Goal: Task Accomplishment & Management: Manage account settings

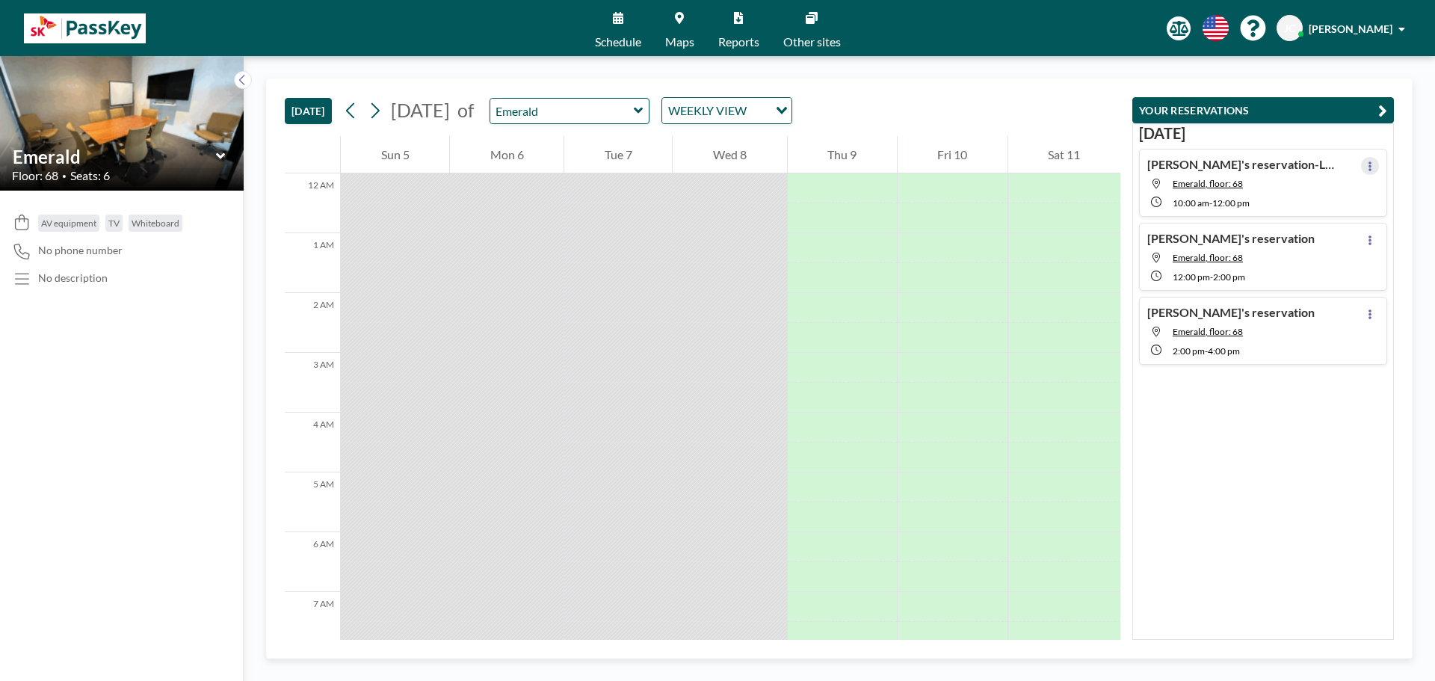
click at [1361, 167] on button at bounding box center [1370, 166] width 18 height 18
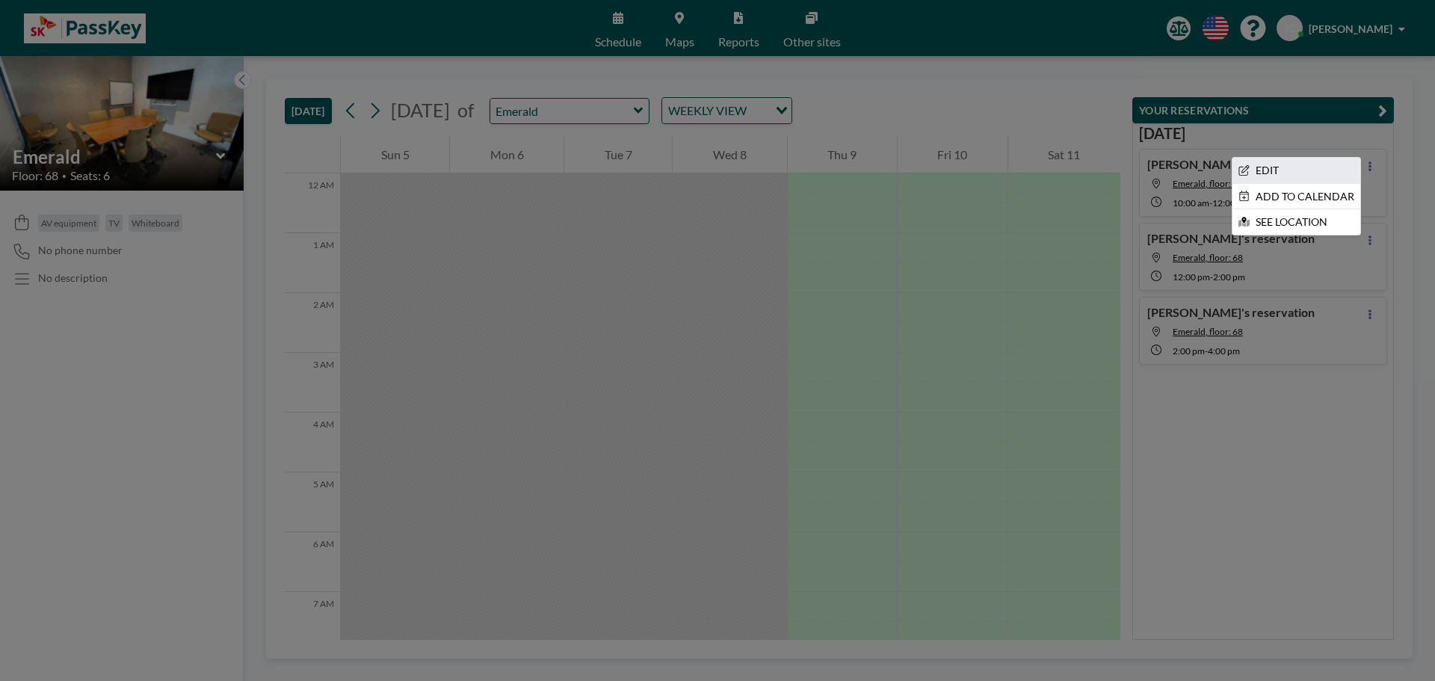
click at [1277, 170] on li "EDIT" at bounding box center [1296, 170] width 128 height 25
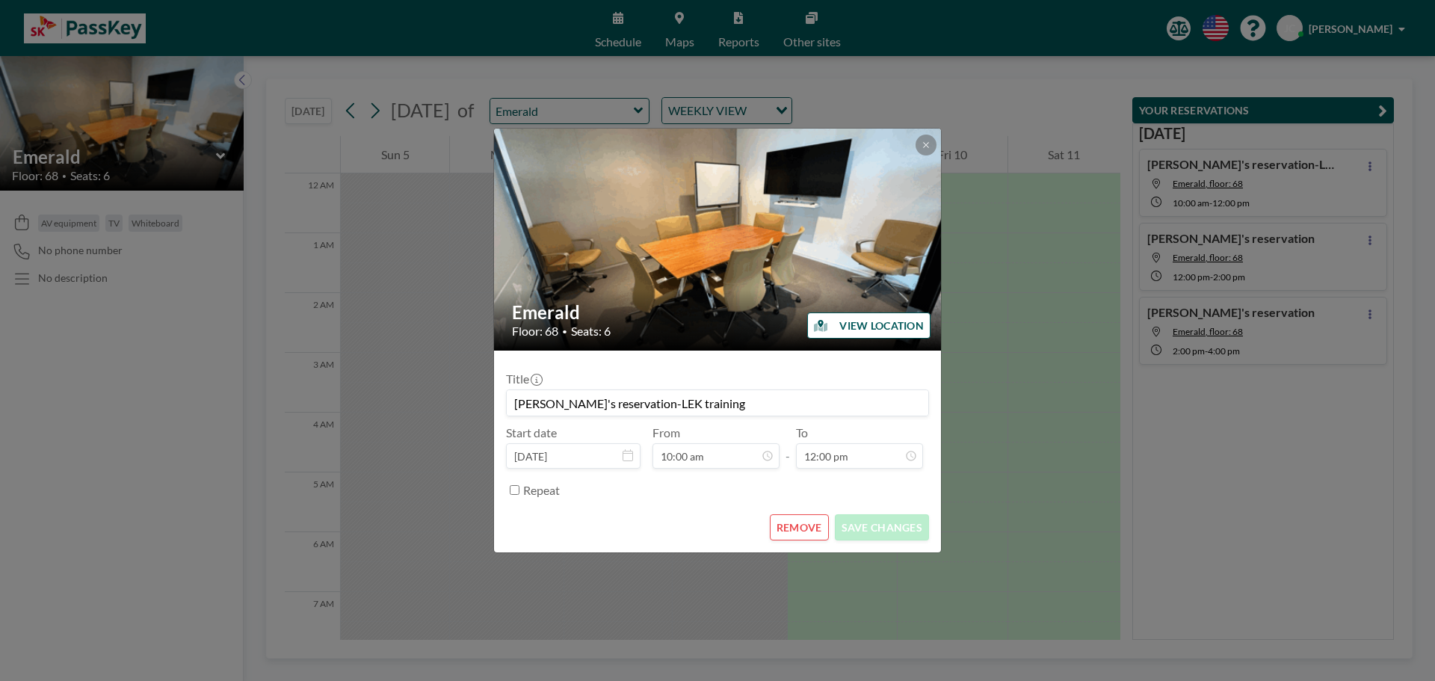
scroll to position [638, 0]
click at [814, 533] on button "REMOVE" at bounding box center [799, 527] width 59 height 26
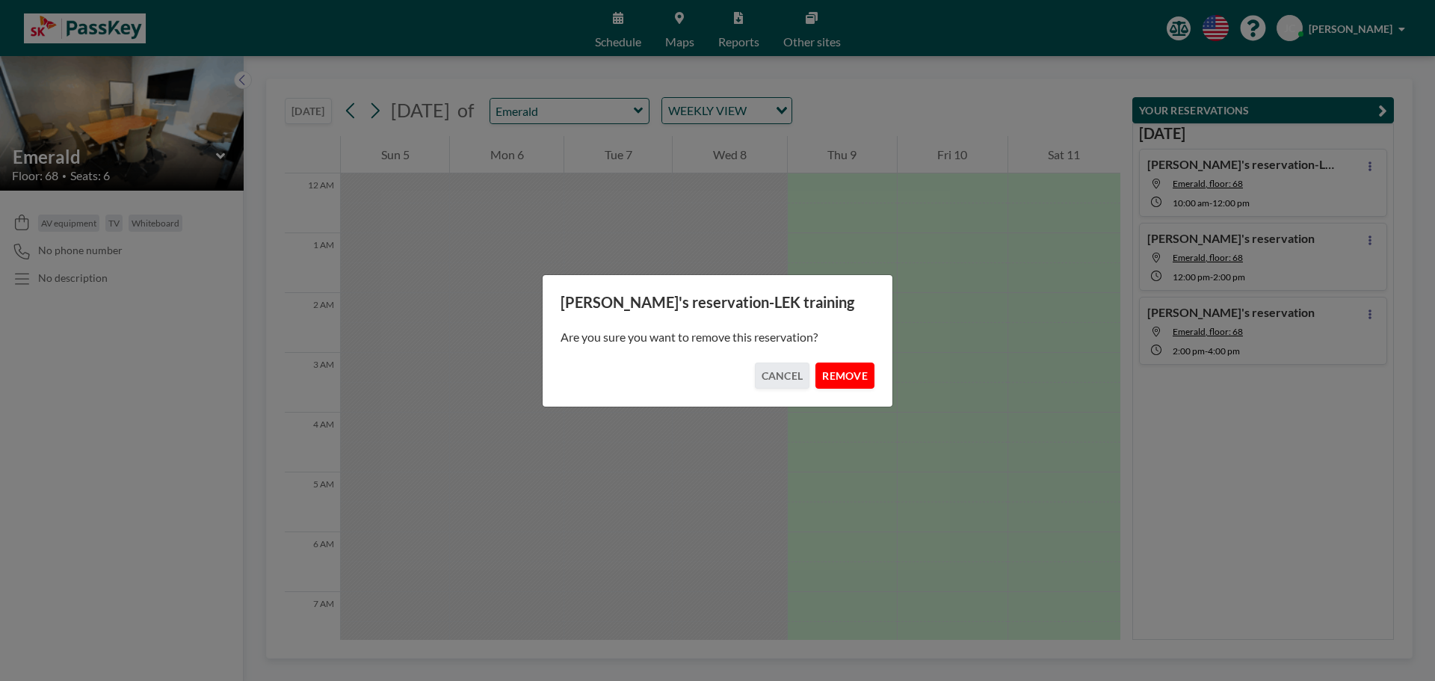
click at [849, 373] on button "REMOVE" at bounding box center [844, 375] width 59 height 26
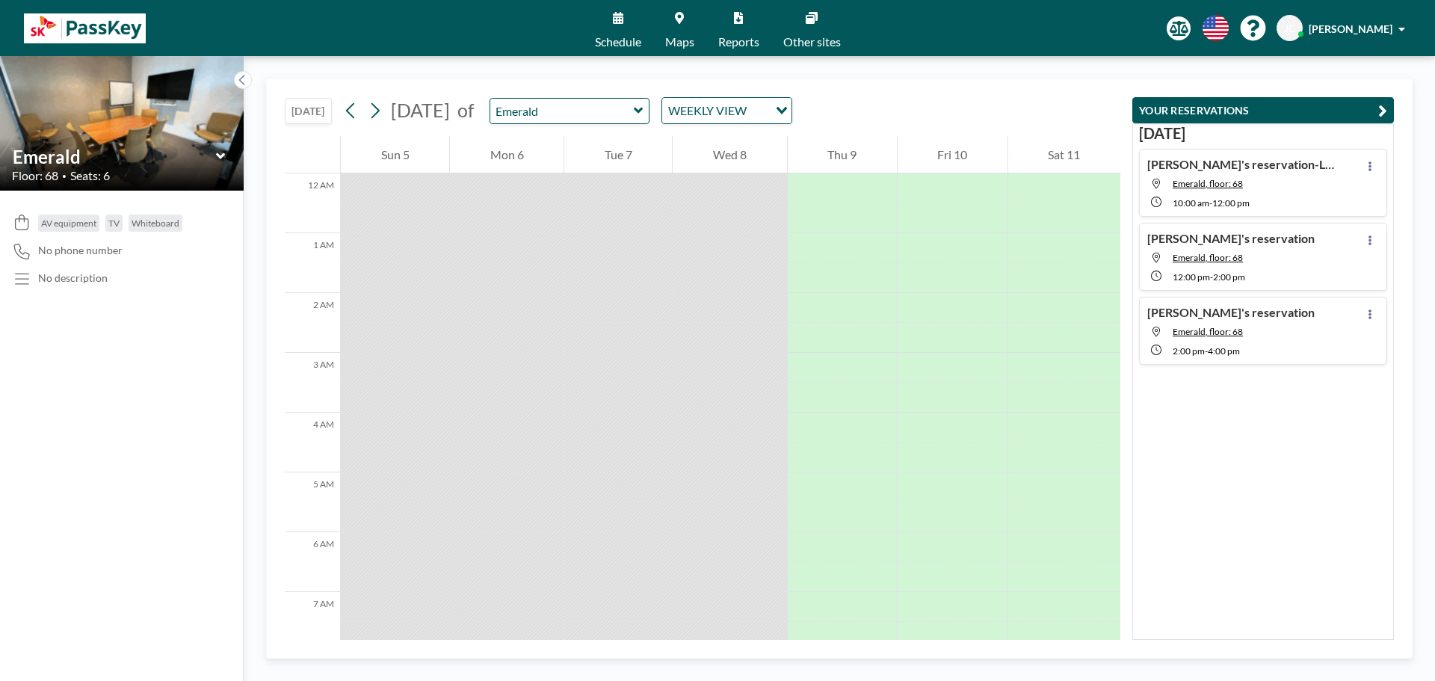
click at [1238, 164] on h4 "Jane's reservation-LEK training" at bounding box center [1240, 164] width 187 height 15
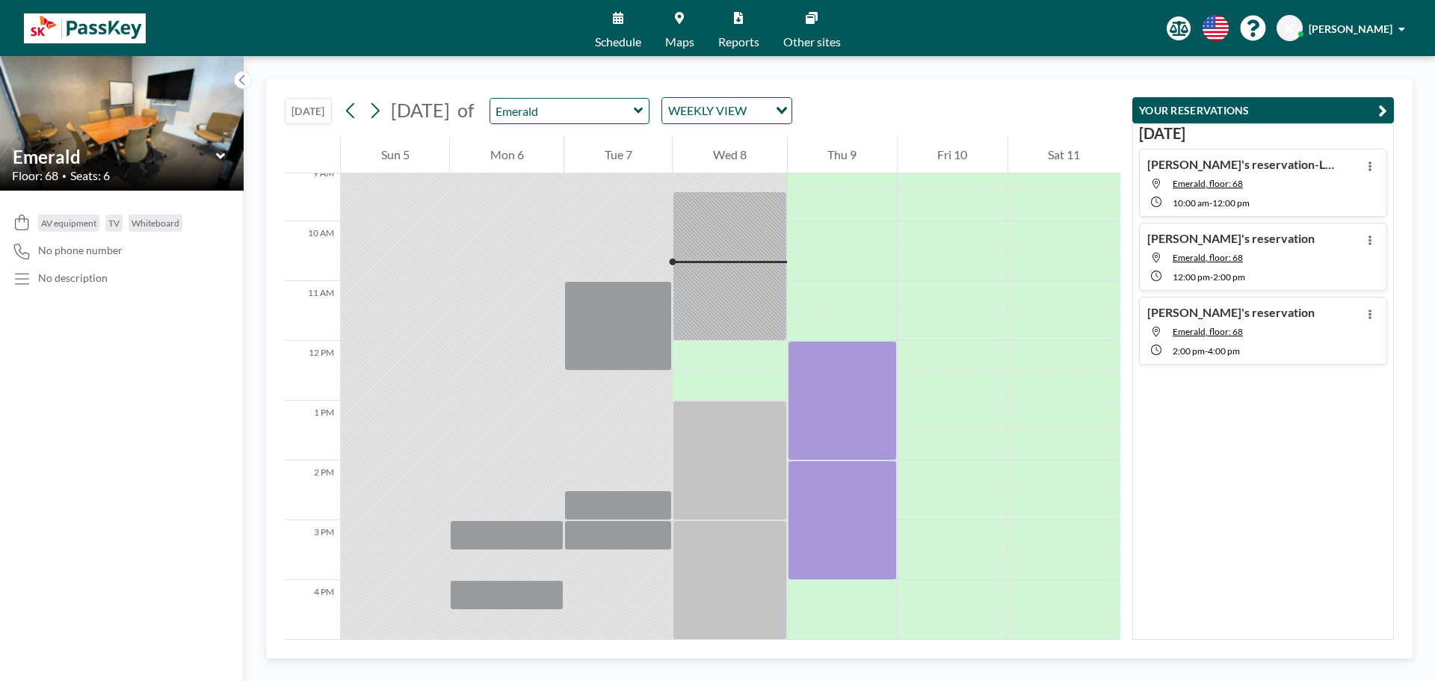
scroll to position [568, 0]
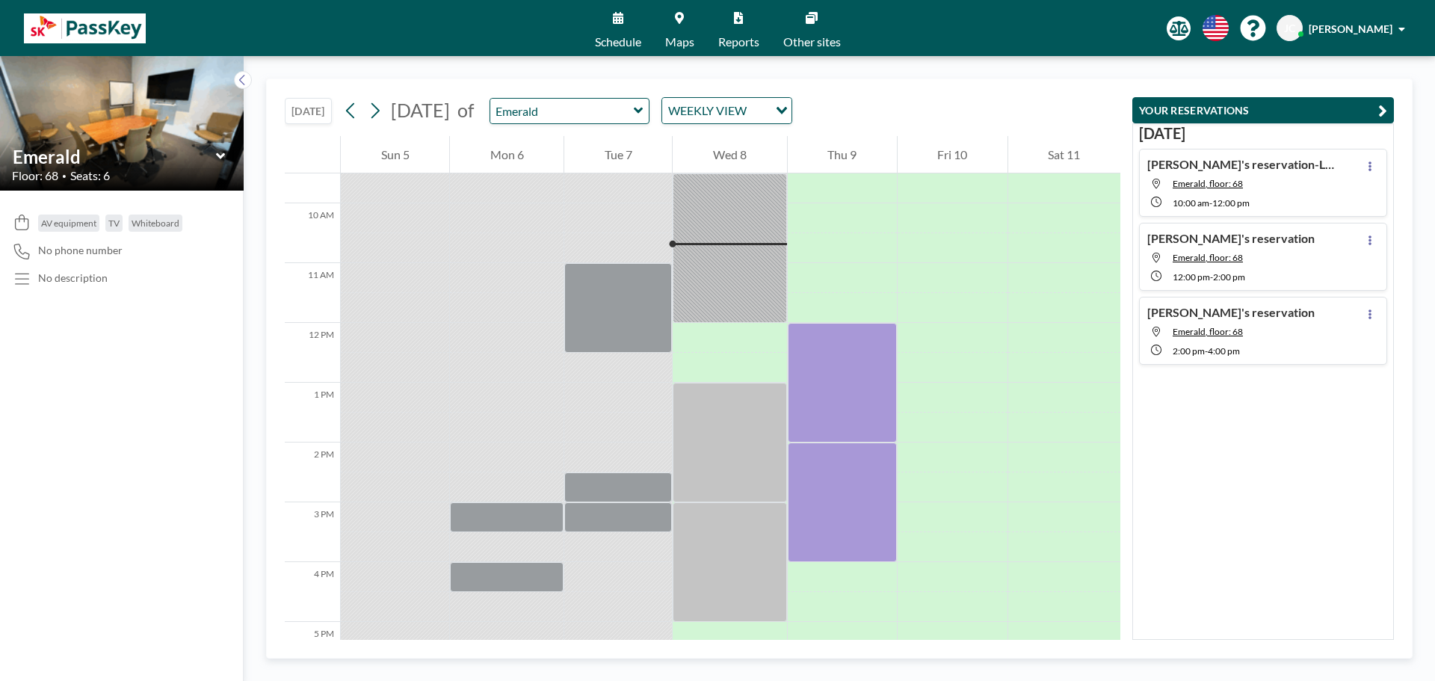
click at [1239, 163] on h4 "Jane's reservation-LEK training" at bounding box center [1240, 164] width 187 height 15
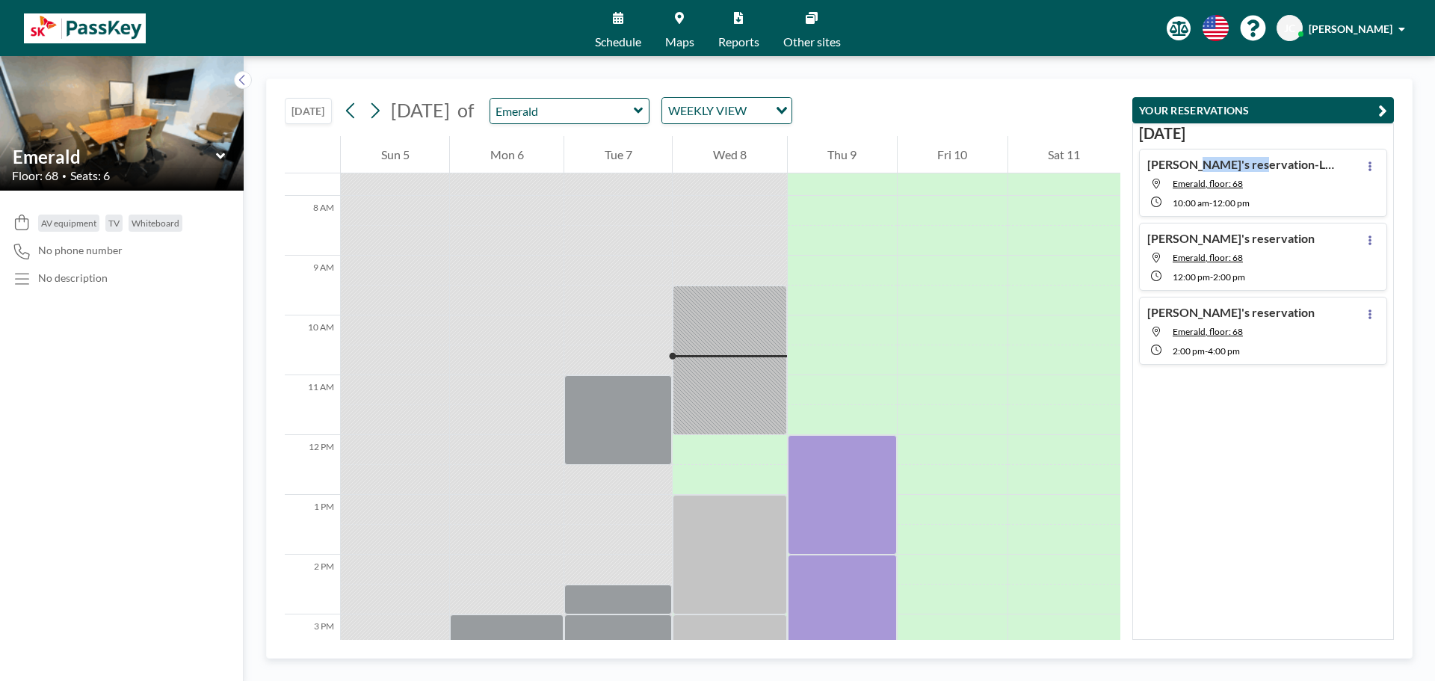
click at [1239, 163] on h4 "Jane's reservation-LEK training" at bounding box center [1240, 164] width 187 height 15
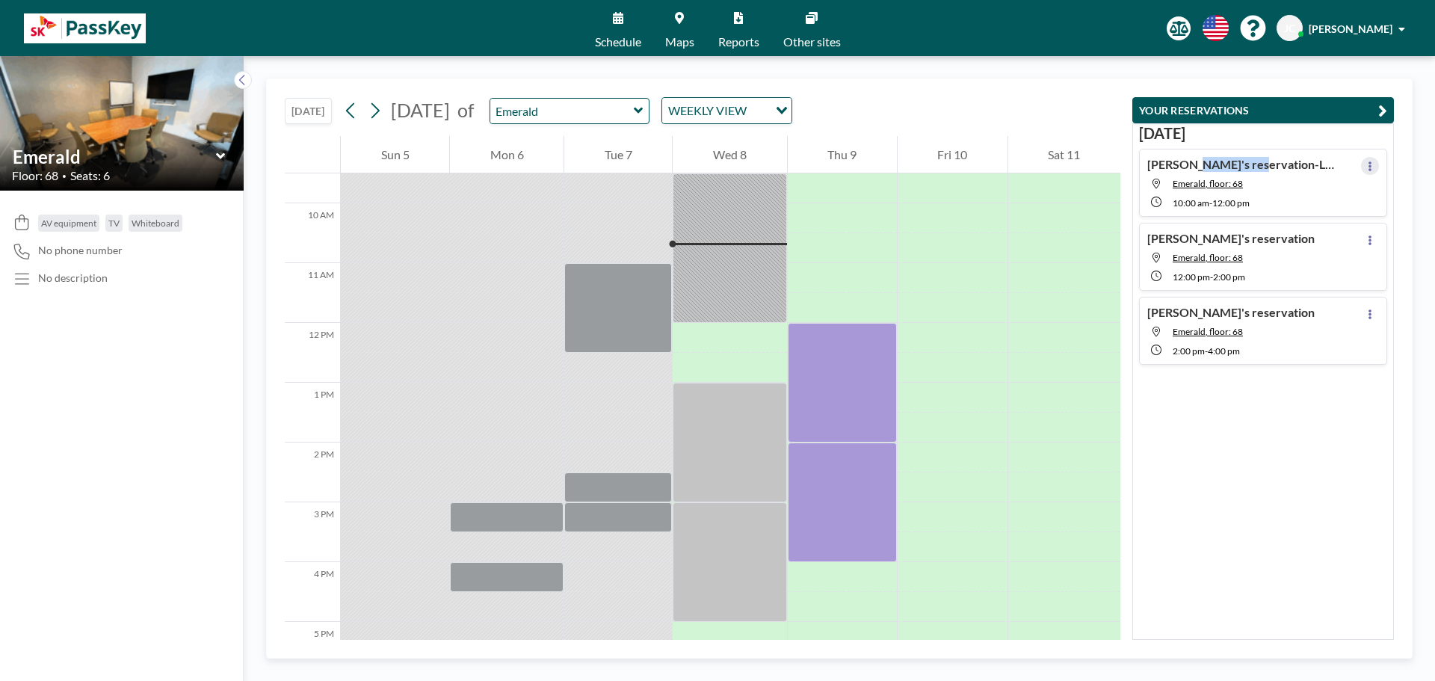
click at [1361, 167] on button at bounding box center [1370, 166] width 18 height 18
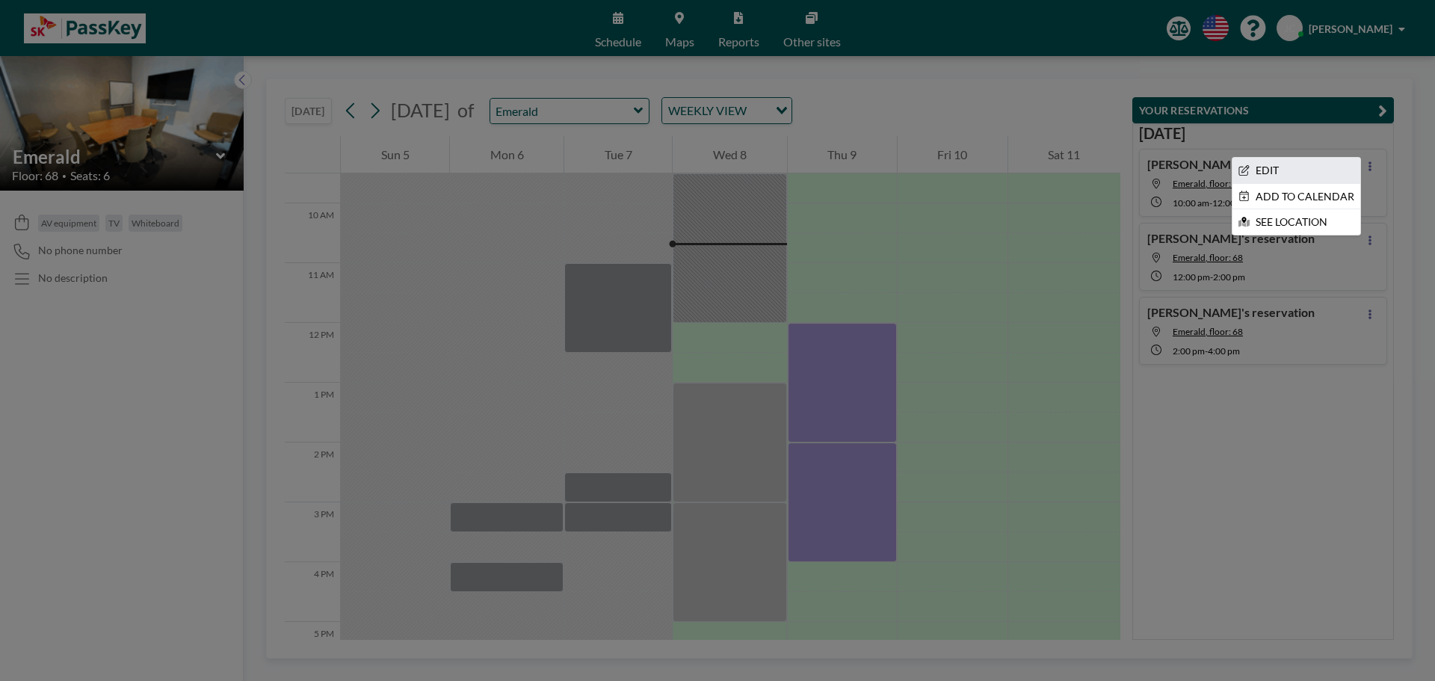
click at [1276, 172] on li "EDIT" at bounding box center [1296, 170] width 128 height 25
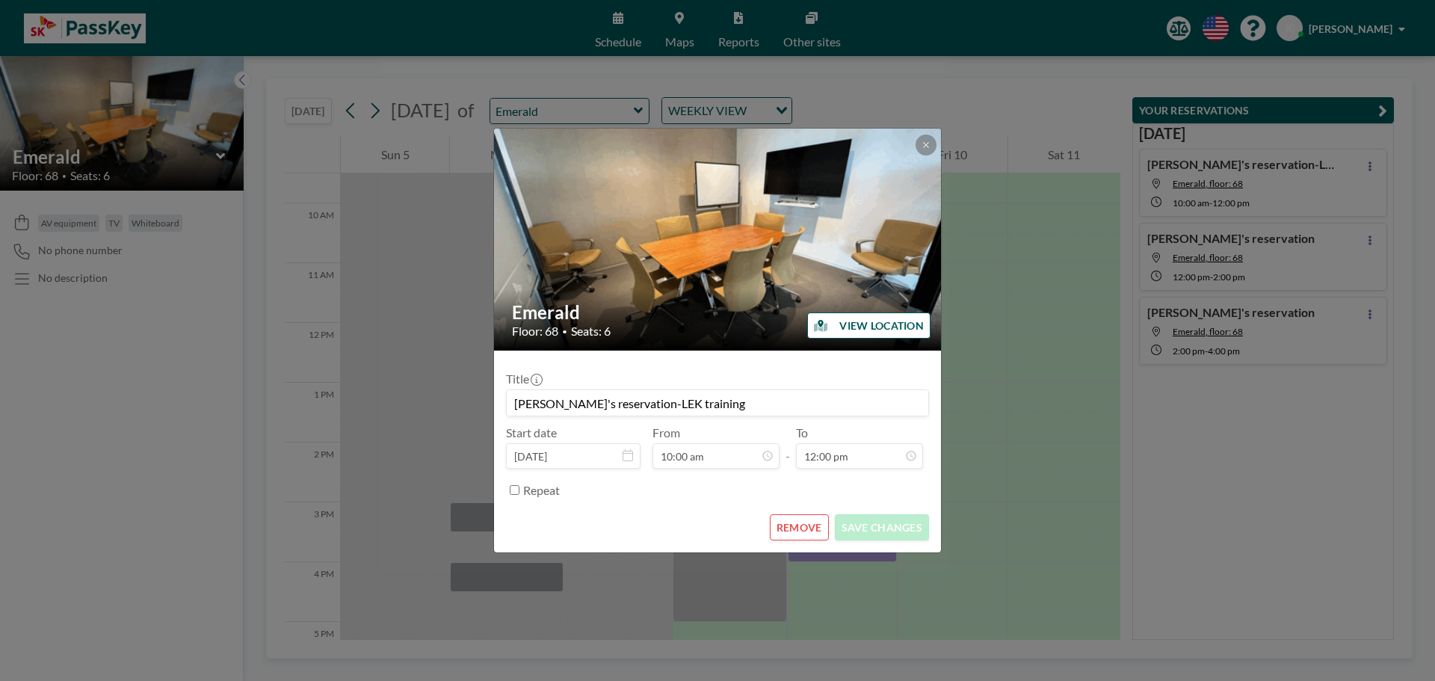
scroll to position [638, 0]
click at [794, 523] on button "REMOVE" at bounding box center [799, 527] width 59 height 26
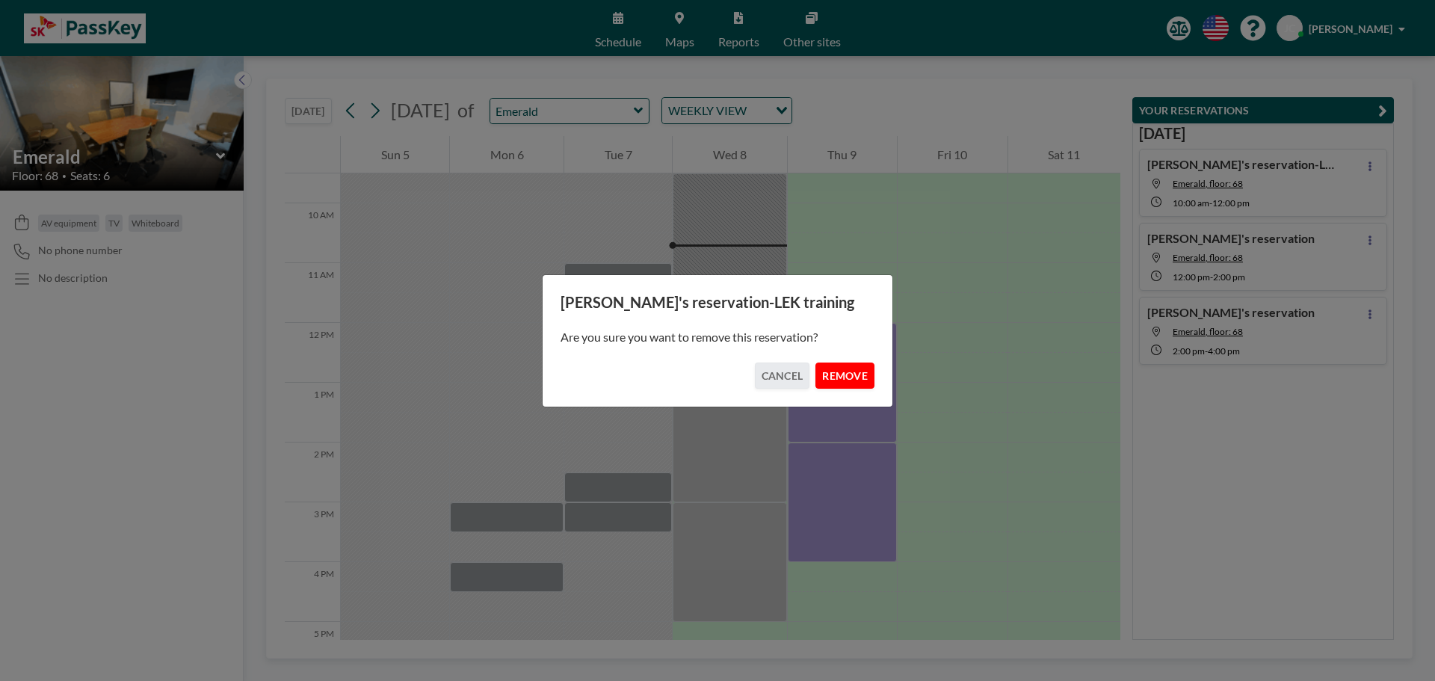
click at [837, 377] on button "REMOVE" at bounding box center [844, 375] width 59 height 26
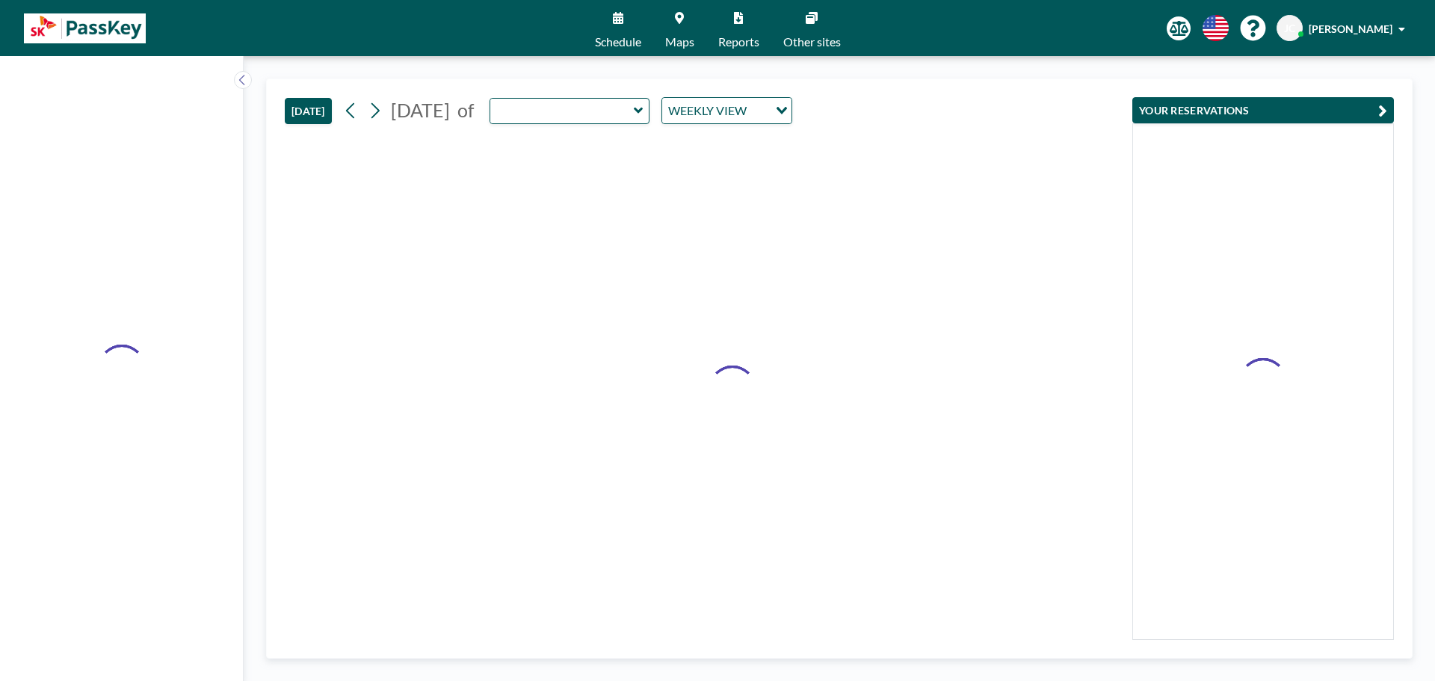
type input "Emerald"
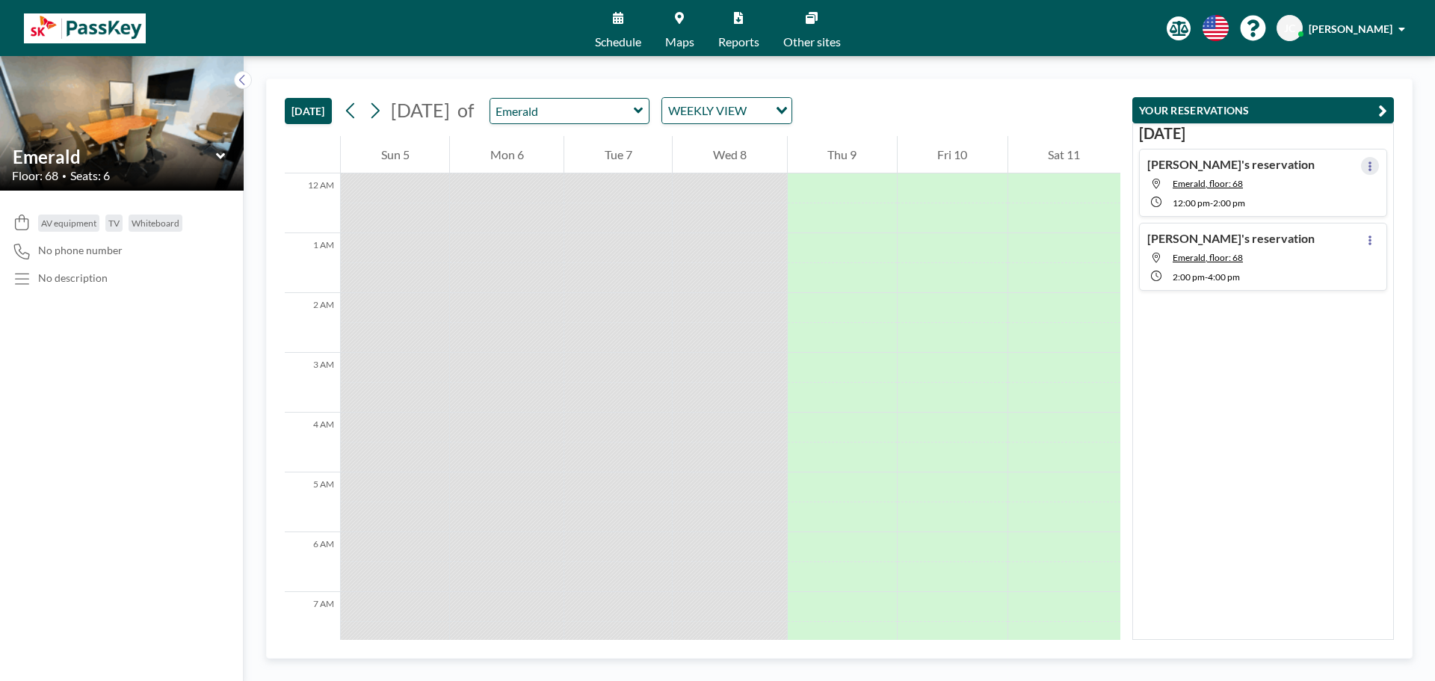
click at [1361, 165] on button at bounding box center [1370, 166] width 18 height 18
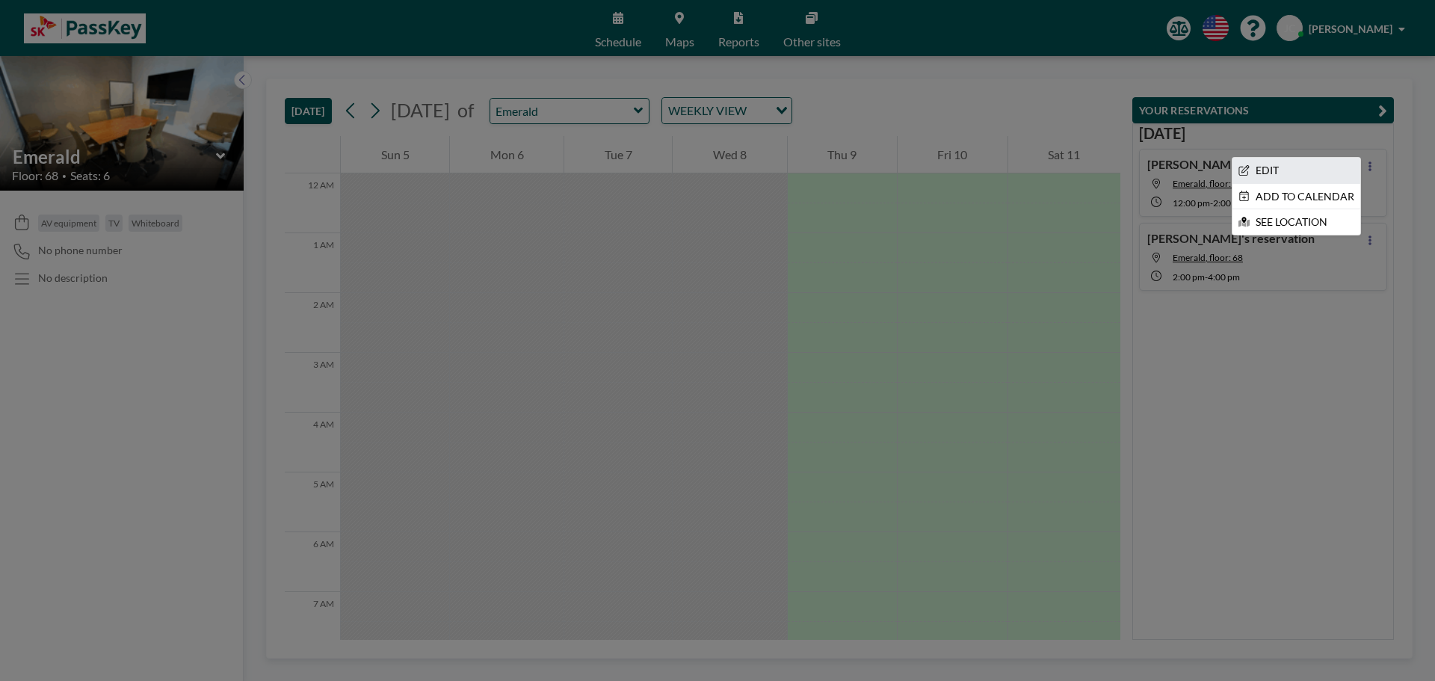
click at [1257, 176] on li "EDIT" at bounding box center [1296, 170] width 128 height 25
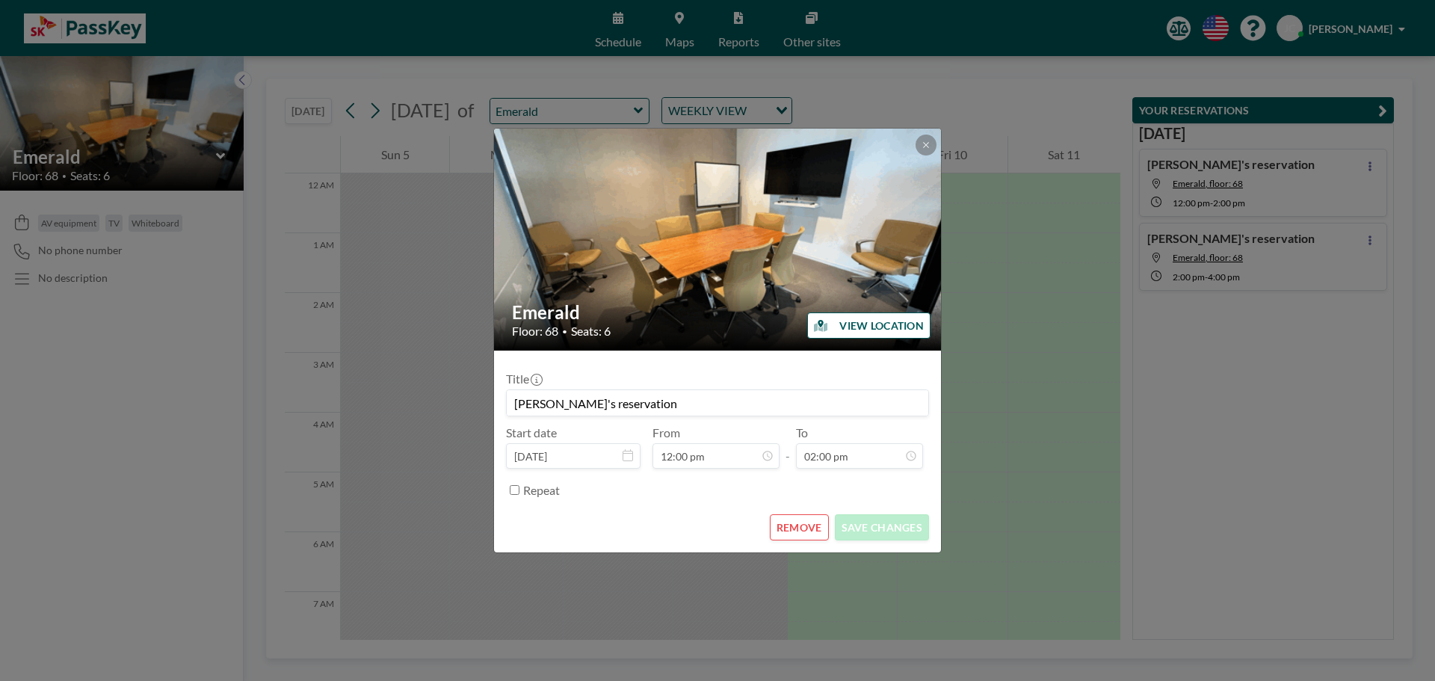
click at [806, 530] on button "REMOVE" at bounding box center [799, 527] width 59 height 26
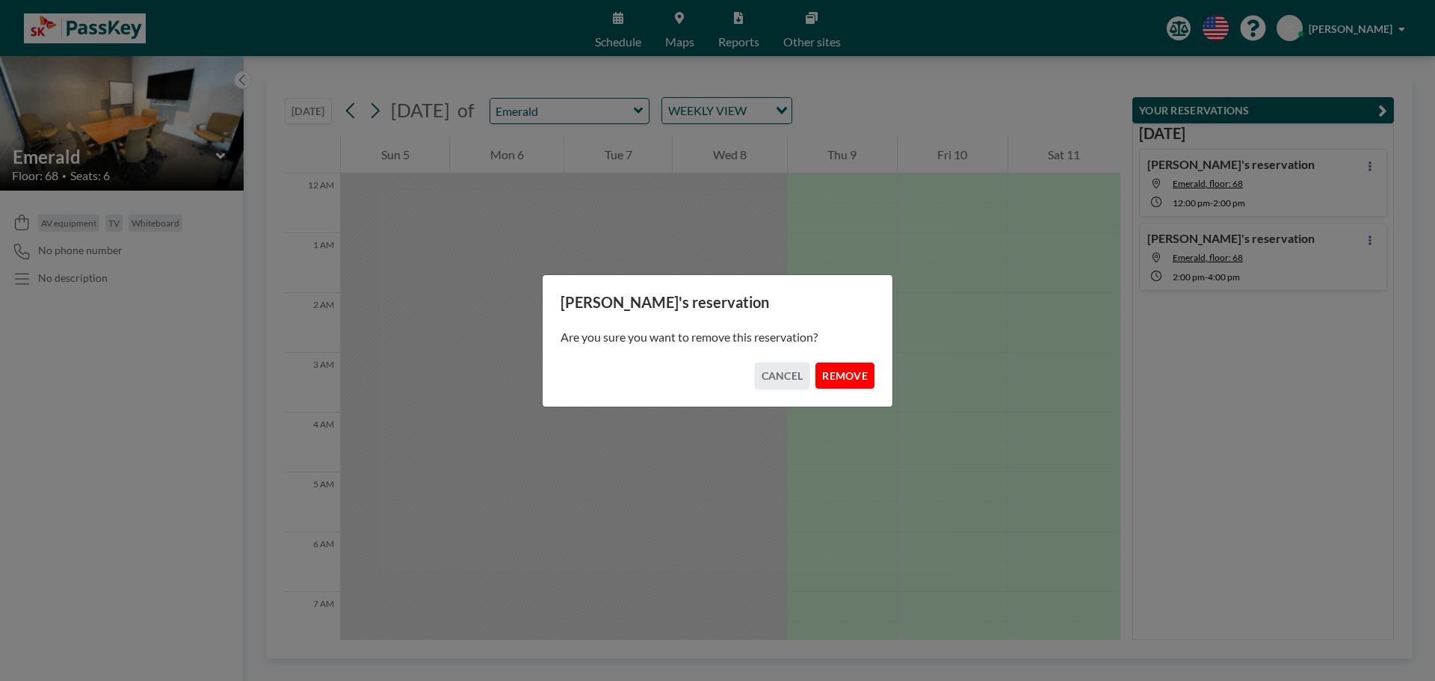
click at [836, 379] on button "REMOVE" at bounding box center [844, 375] width 59 height 26
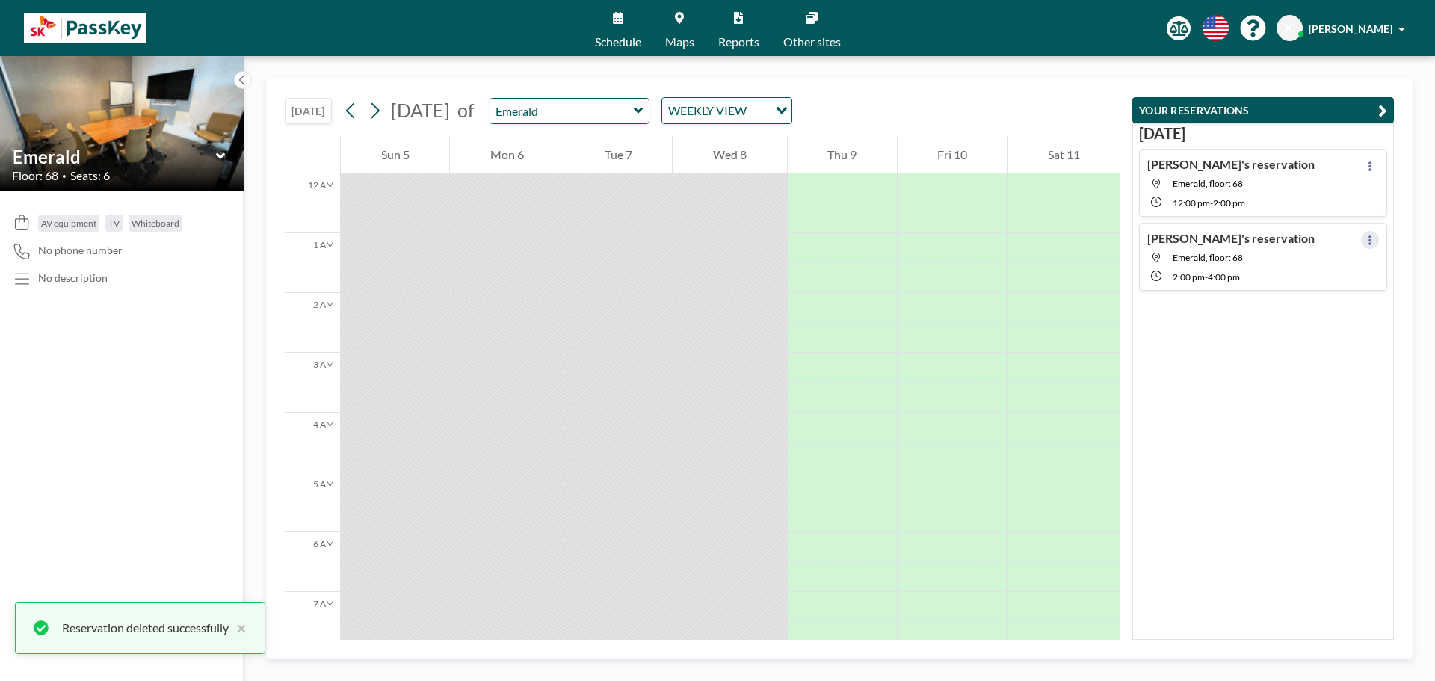
click at [1367, 244] on icon at bounding box center [1370, 240] width 6 height 10
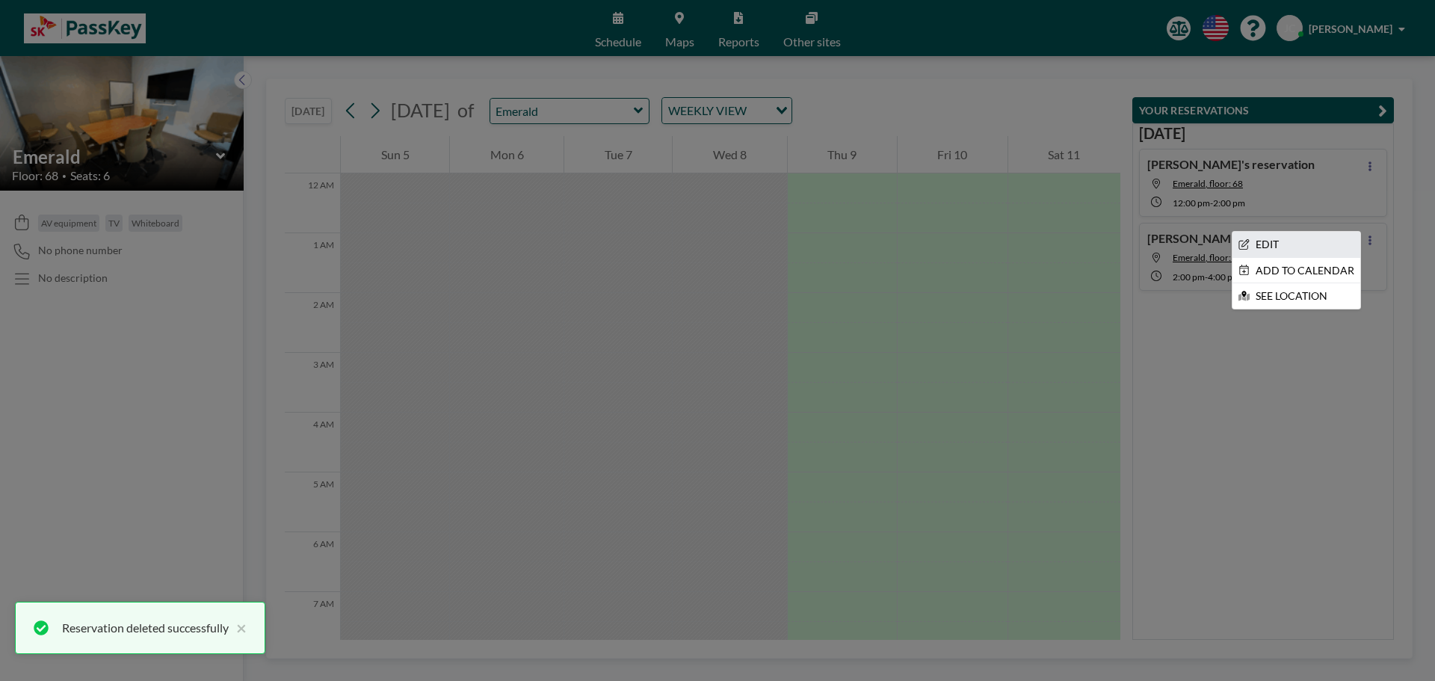
click at [1270, 241] on li "EDIT" at bounding box center [1296, 244] width 128 height 25
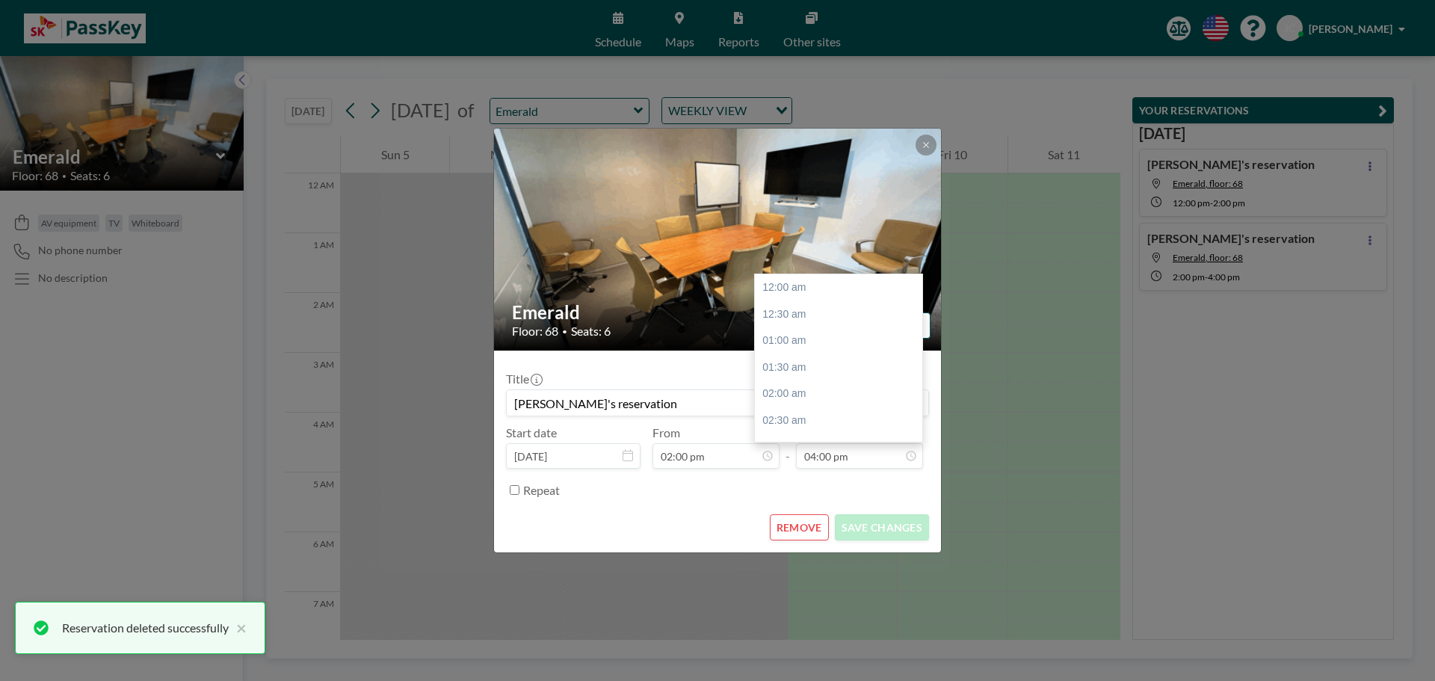
scroll to position [851, 0]
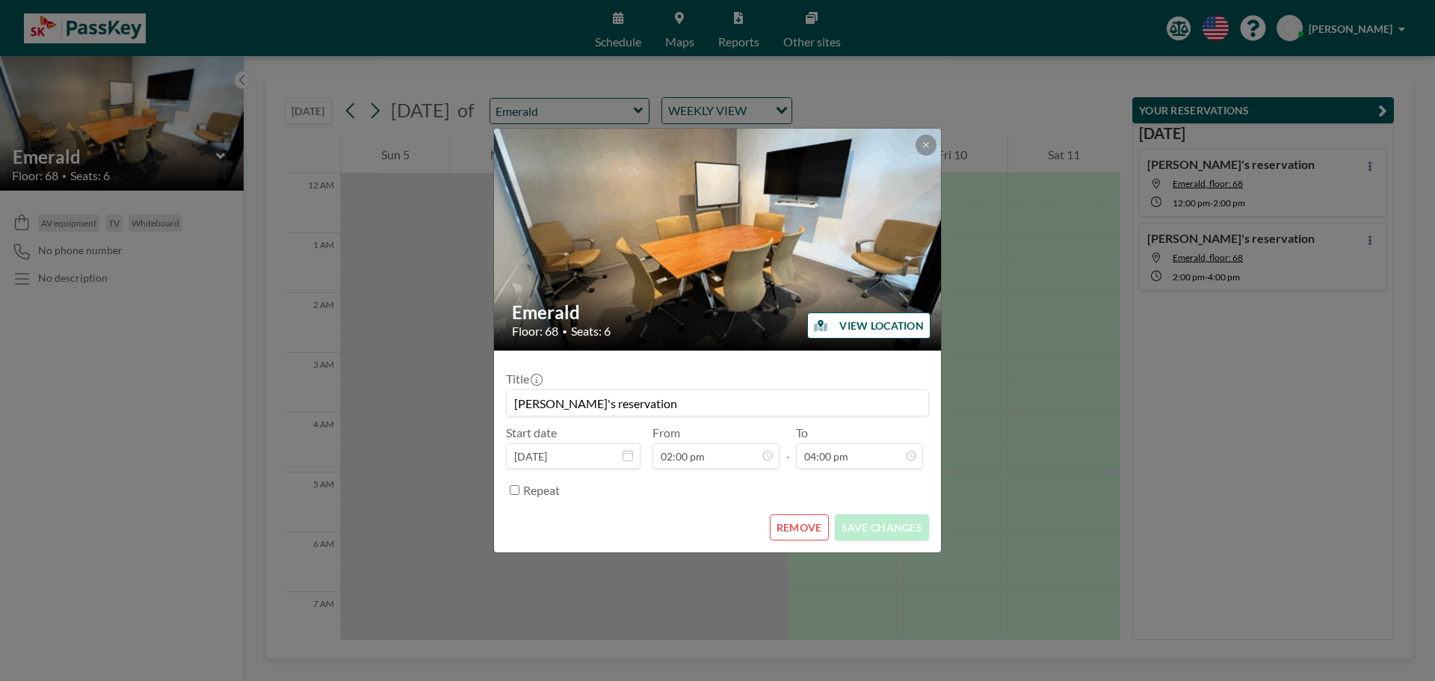
click at [814, 528] on button "REMOVE" at bounding box center [799, 527] width 59 height 26
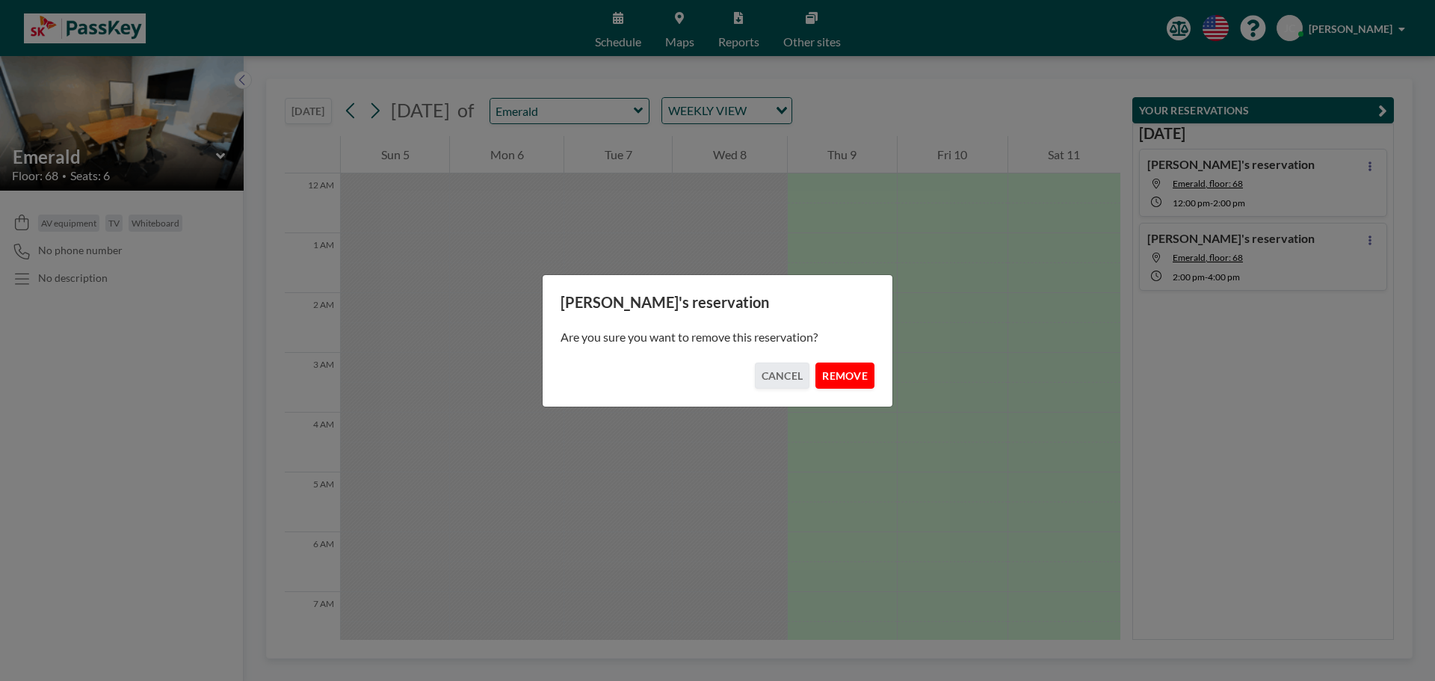
click at [841, 382] on button "REMOVE" at bounding box center [844, 375] width 59 height 26
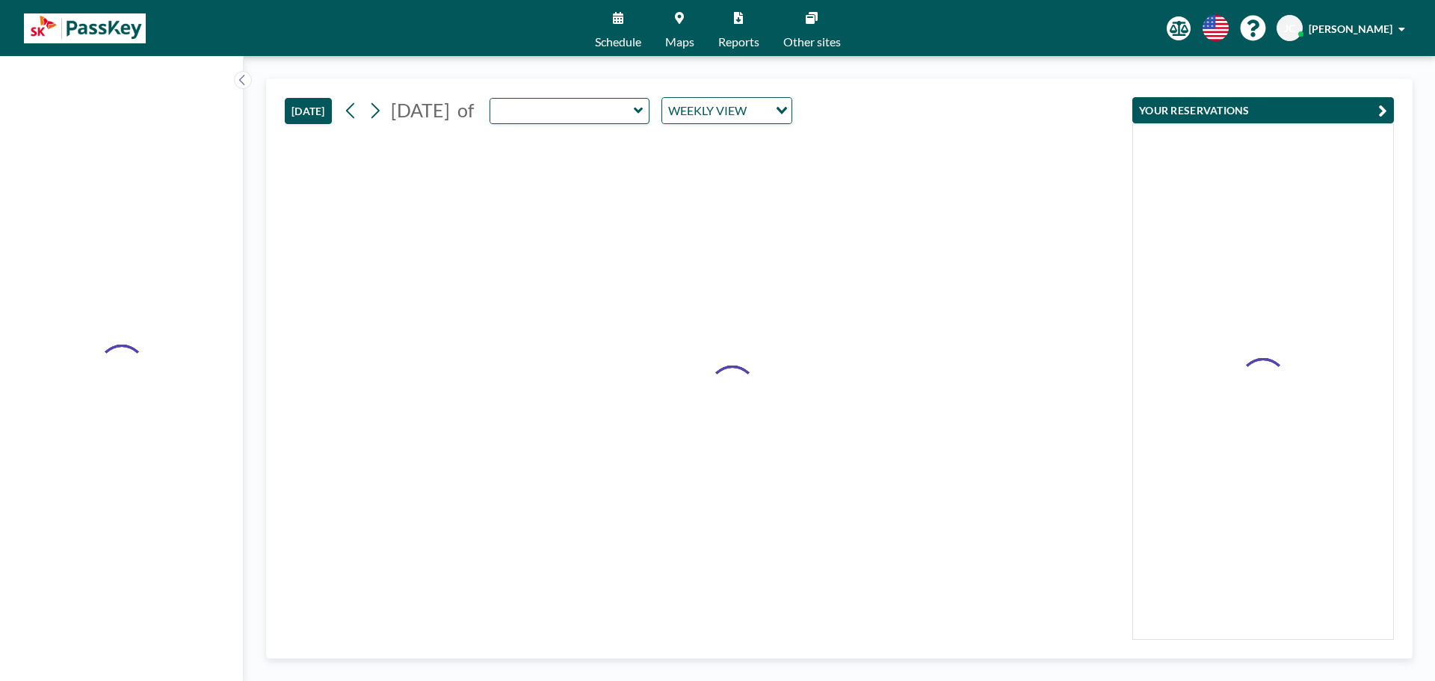
type input "Emerald"
